Goal: Task Accomplishment & Management: Complete application form

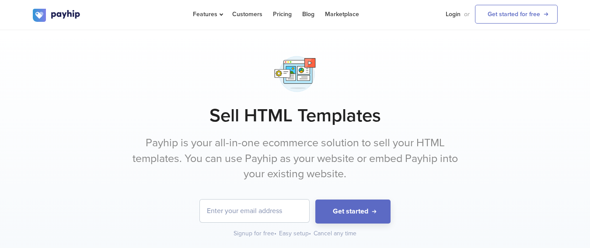
scroll to position [44, 0]
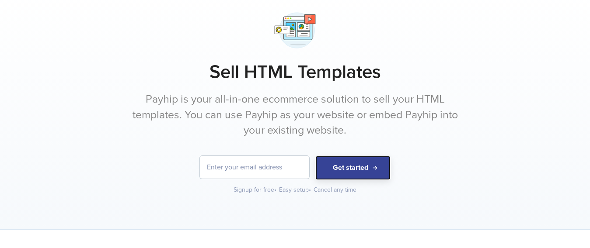
click at [344, 169] on button "Get started" at bounding box center [352, 168] width 75 height 24
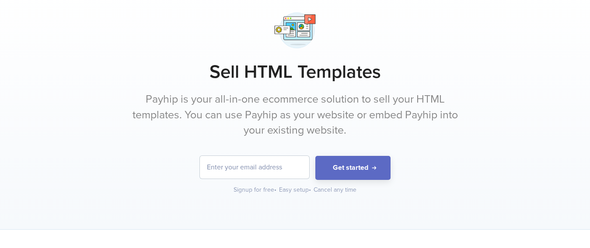
click at [246, 174] on input "email" at bounding box center [254, 167] width 109 height 23
type input "azulperkasa2007@gmail.com"
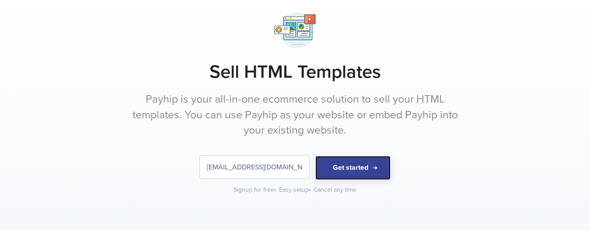
click at [333, 165] on button "Get started" at bounding box center [352, 168] width 75 height 24
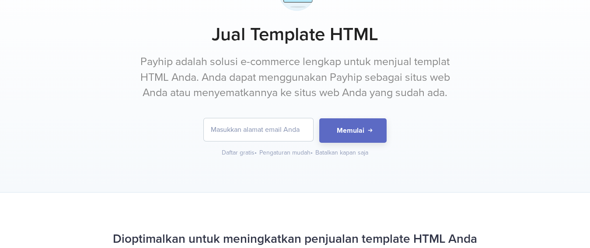
scroll to position [87, 0]
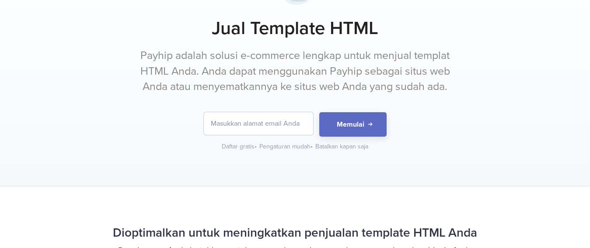
click at [275, 126] on input "email" at bounding box center [258, 123] width 109 height 23
type input "azulperkasa2007@gmail.com"
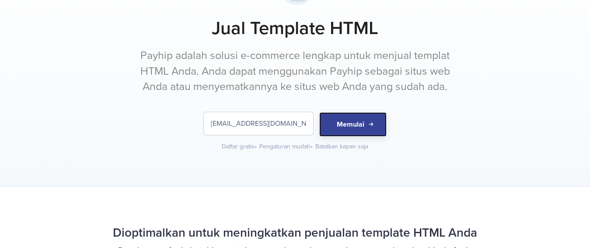
click at [325, 127] on button "Memulai" at bounding box center [352, 124] width 67 height 24
